Goal: Transaction & Acquisition: Book appointment/travel/reservation

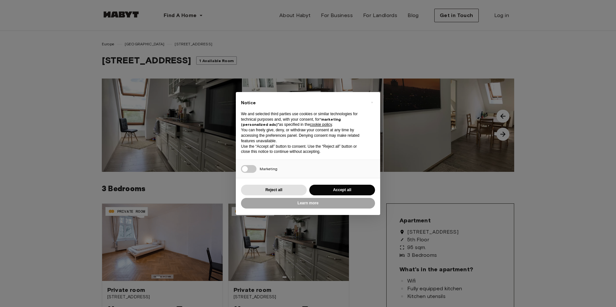
click at [168, 123] on div "× Notice We and selected third parties use cookies or similar technologies for …" at bounding box center [308, 153] width 616 height 307
click at [293, 189] on button "Reject all" at bounding box center [274, 190] width 66 height 11
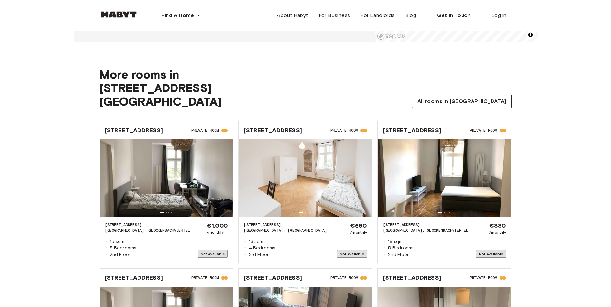
scroll to position [579, 0]
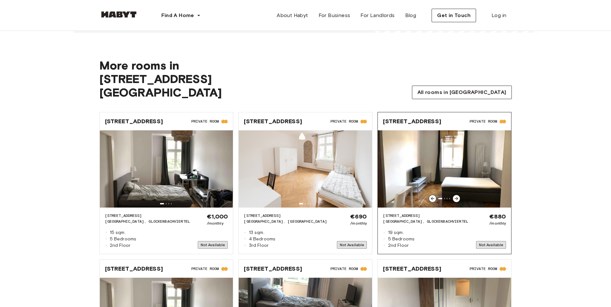
click at [455, 196] on icon at bounding box center [456, 198] width 5 height 5
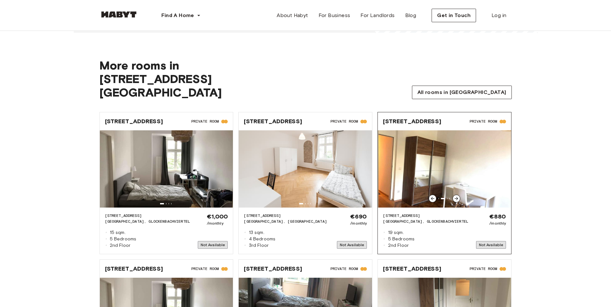
click at [455, 196] on icon at bounding box center [456, 198] width 5 height 5
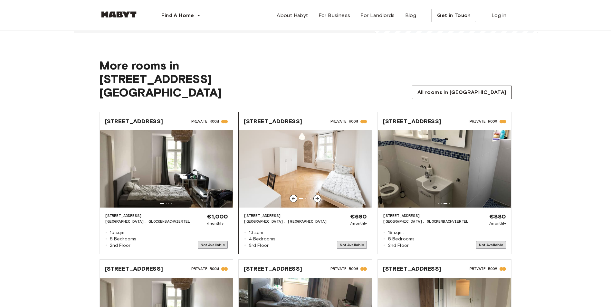
click at [319, 196] on icon at bounding box center [317, 198] width 5 height 5
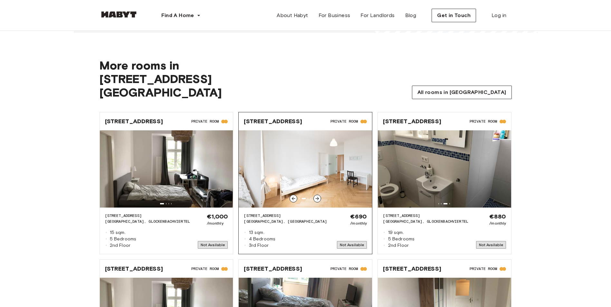
click at [319, 196] on icon at bounding box center [317, 198] width 5 height 5
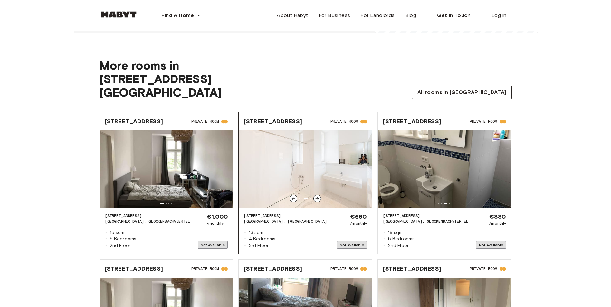
click at [319, 196] on icon at bounding box center [317, 198] width 5 height 5
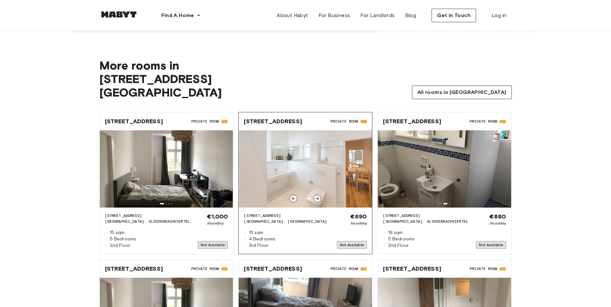
click at [319, 196] on icon at bounding box center [317, 198] width 5 height 5
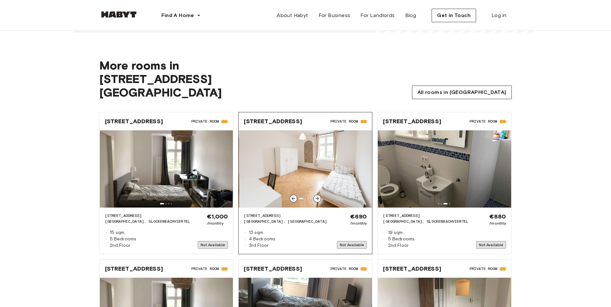
click at [319, 196] on icon at bounding box center [317, 198] width 5 height 5
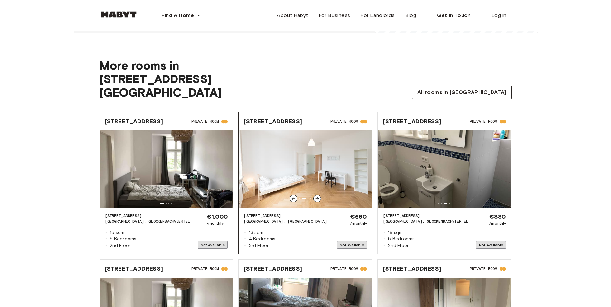
click at [319, 196] on icon at bounding box center [317, 198] width 5 height 5
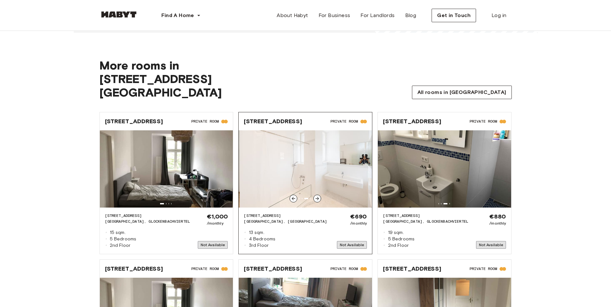
click at [319, 196] on icon at bounding box center [317, 198] width 5 height 5
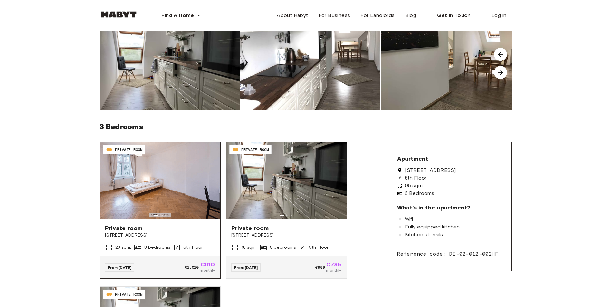
scroll to position [64, 0]
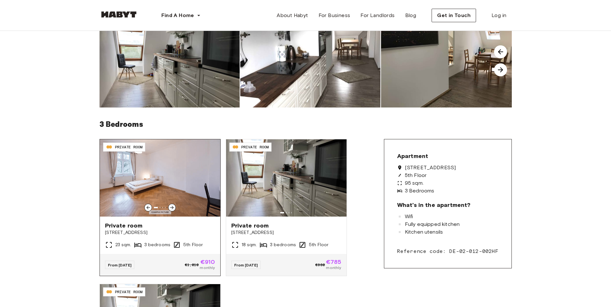
click at [175, 206] on div at bounding box center [172, 208] width 8 height 8
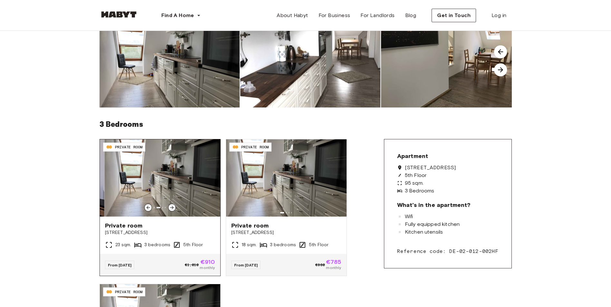
click at [175, 207] on div at bounding box center [172, 208] width 8 height 8
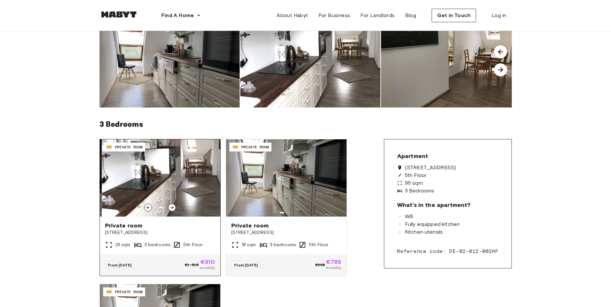
click at [175, 207] on div at bounding box center [172, 208] width 8 height 8
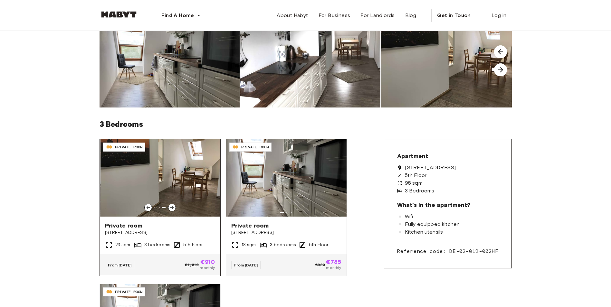
click at [175, 207] on div at bounding box center [172, 208] width 8 height 8
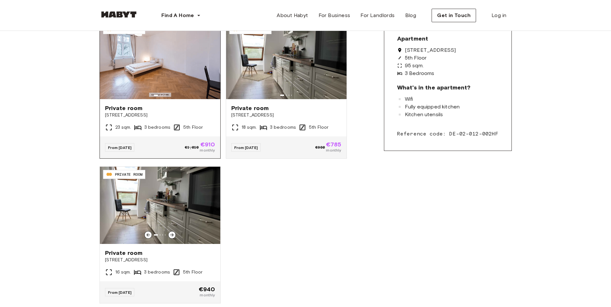
scroll to position [193, 0]
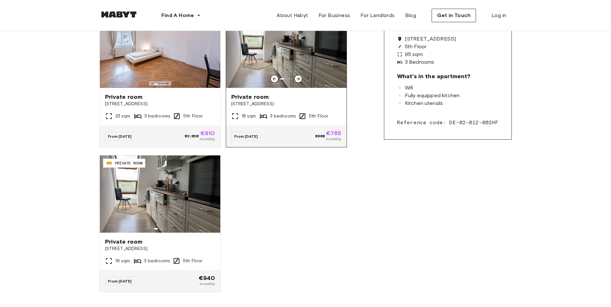
click at [313, 141] on div "From Jan 01 €980 €785 monthly" at bounding box center [286, 136] width 120 height 22
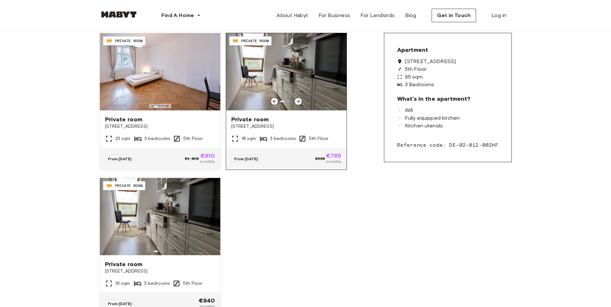
scroll to position [161, 0]
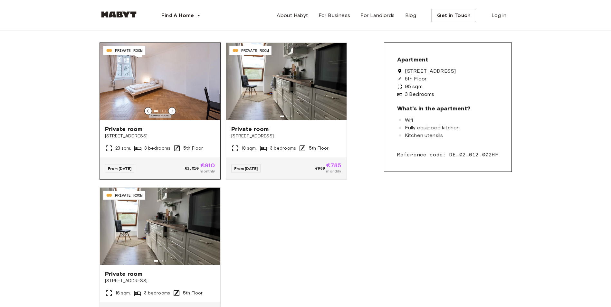
click at [173, 110] on icon at bounding box center [171, 110] width 5 height 5
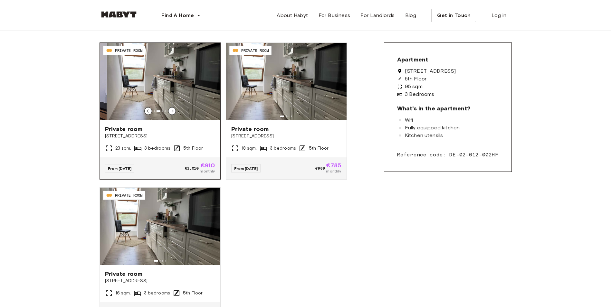
click at [173, 110] on icon at bounding box center [171, 110] width 5 height 5
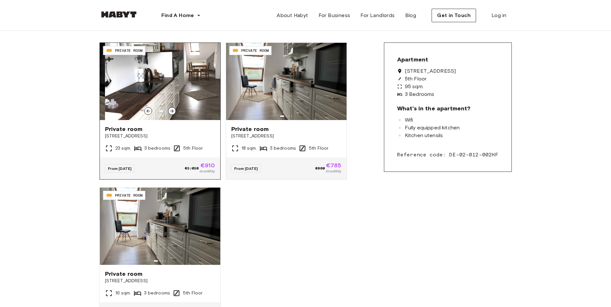
click at [173, 110] on icon at bounding box center [171, 110] width 5 height 5
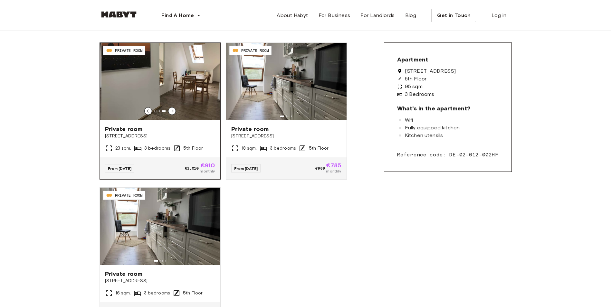
click at [173, 110] on icon at bounding box center [171, 110] width 5 height 5
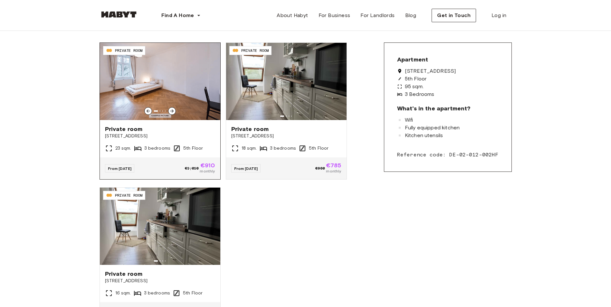
click at [174, 109] on div at bounding box center [172, 111] width 8 height 8
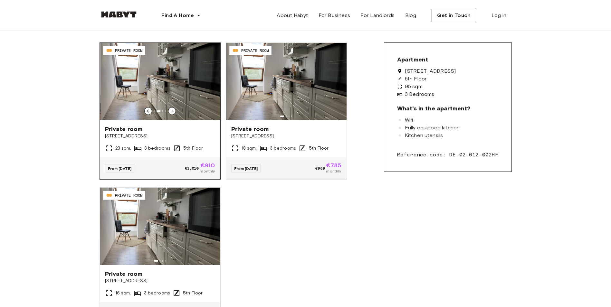
click at [174, 109] on div at bounding box center [172, 111] width 8 height 8
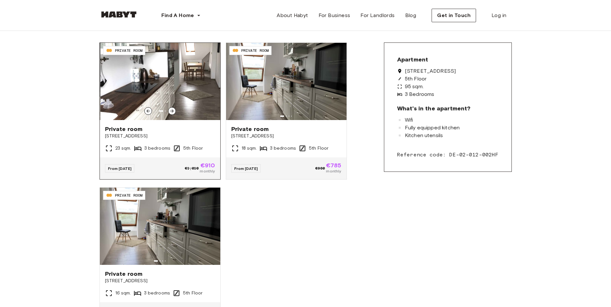
click at [174, 109] on div at bounding box center [172, 111] width 8 height 8
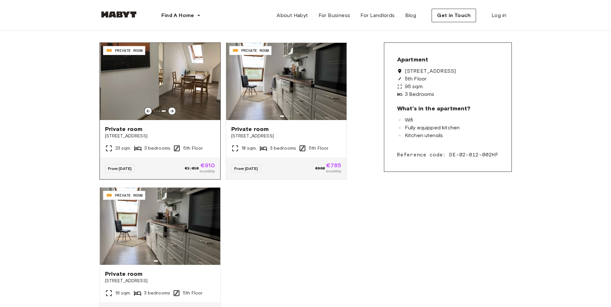
click at [174, 109] on div at bounding box center [172, 111] width 8 height 8
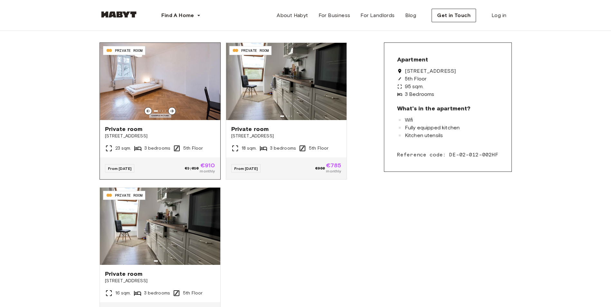
click at [174, 109] on div at bounding box center [172, 111] width 8 height 8
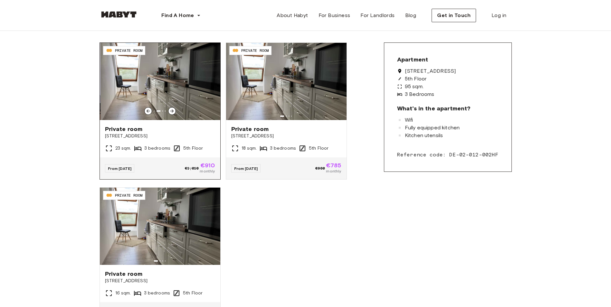
click at [174, 109] on div at bounding box center [172, 111] width 8 height 8
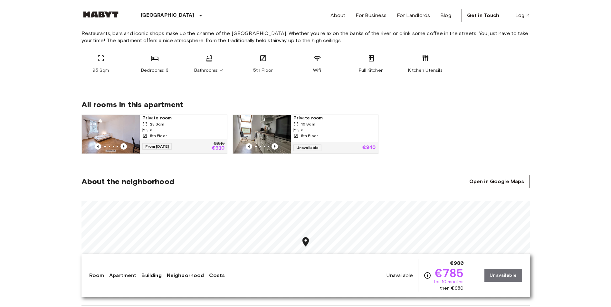
scroll to position [258, 0]
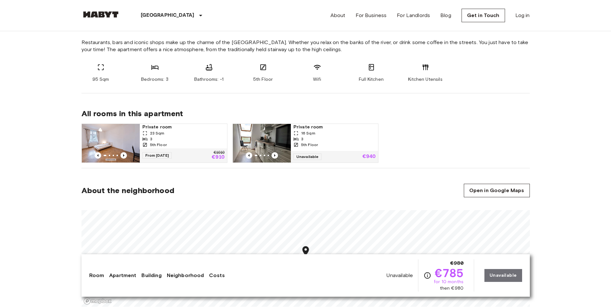
click at [303, 147] on span "5th Floor" at bounding box center [309, 145] width 17 height 6
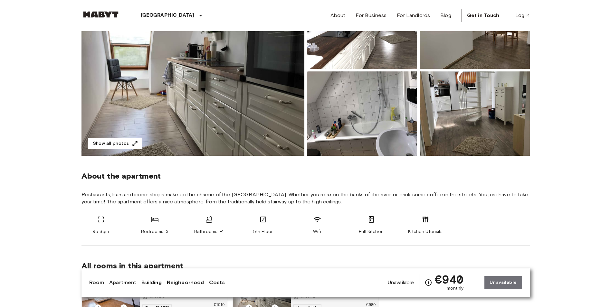
scroll to position [97, 0]
